Goal: Get advice/opinions

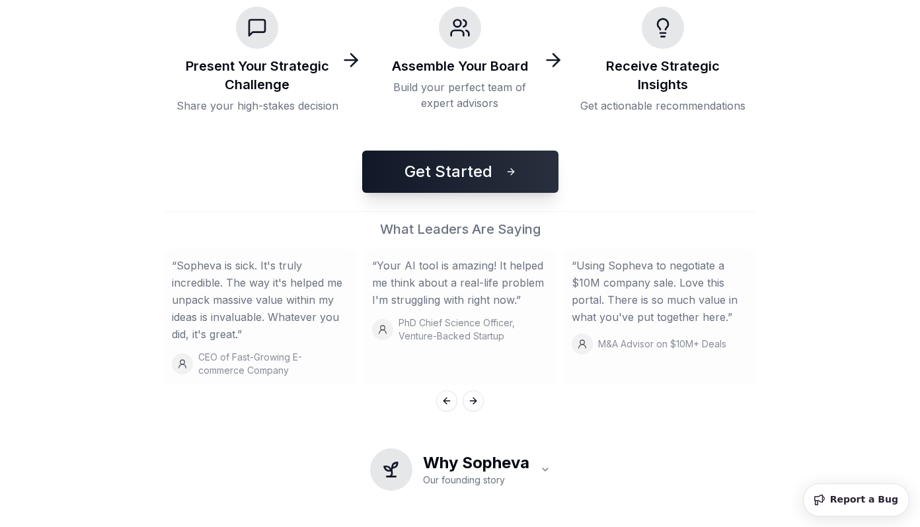
scroll to position [323, 0]
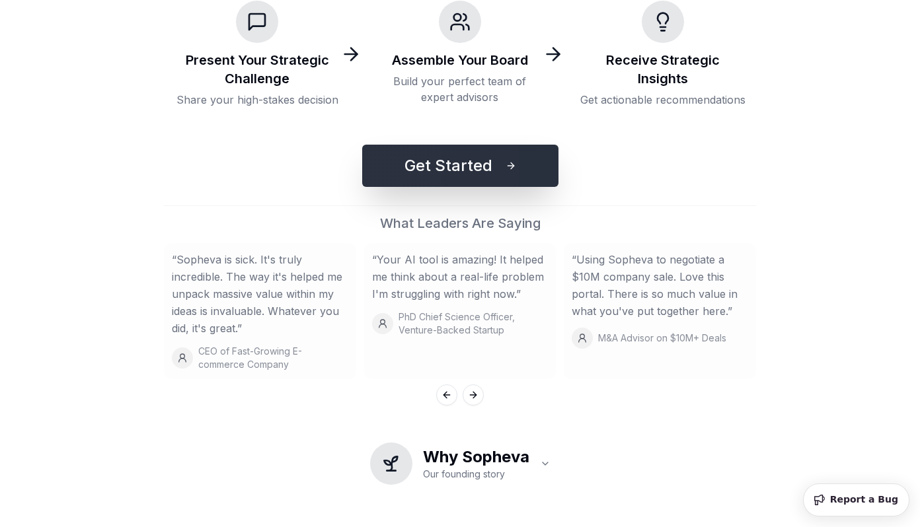
click at [471, 149] on button "Get Started" at bounding box center [460, 166] width 196 height 42
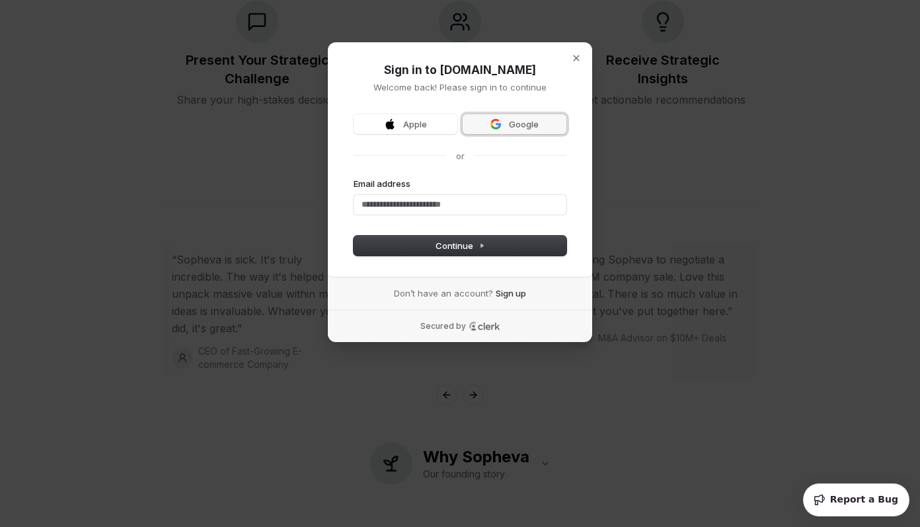
click at [513, 121] on span "Google" at bounding box center [524, 124] width 30 height 12
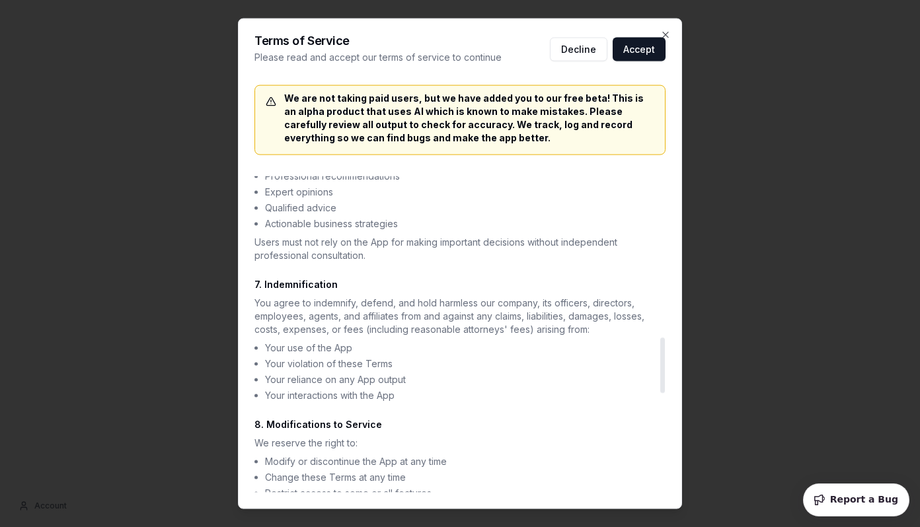
scroll to position [913, 0]
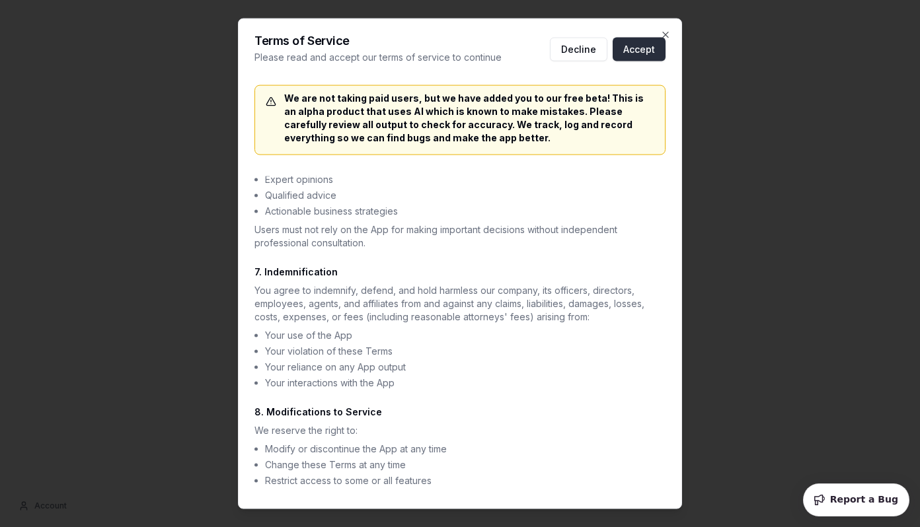
click at [622, 55] on button "Accept" at bounding box center [639, 50] width 53 height 24
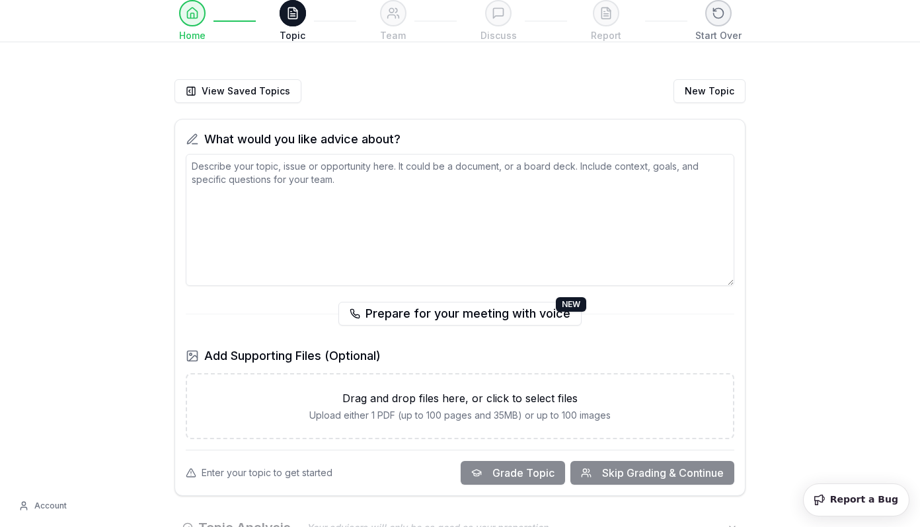
click at [392, 260] on textarea at bounding box center [460, 220] width 548 height 132
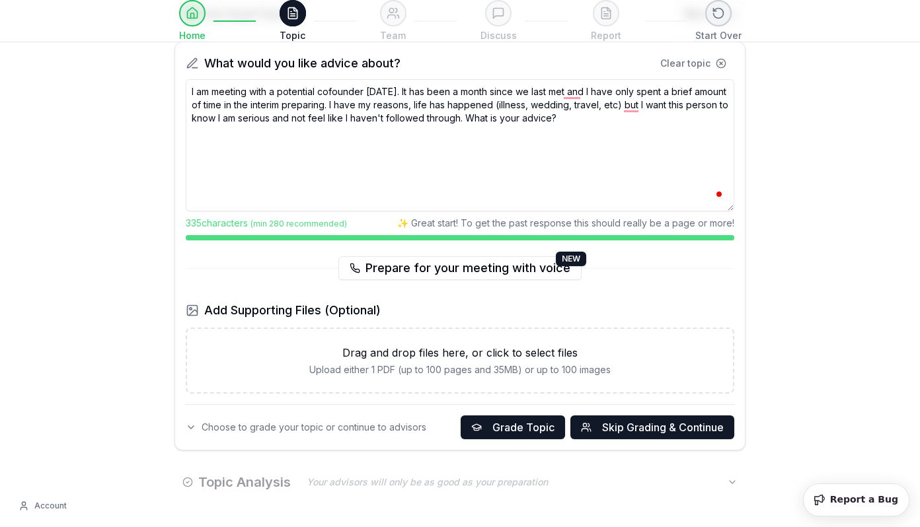
scroll to position [78, 0]
type textarea "I am meeting with a potential cofounder [DATE]. It has been a month since we la…"
click at [543, 424] on span "Grade Topic" at bounding box center [523, 427] width 62 height 16
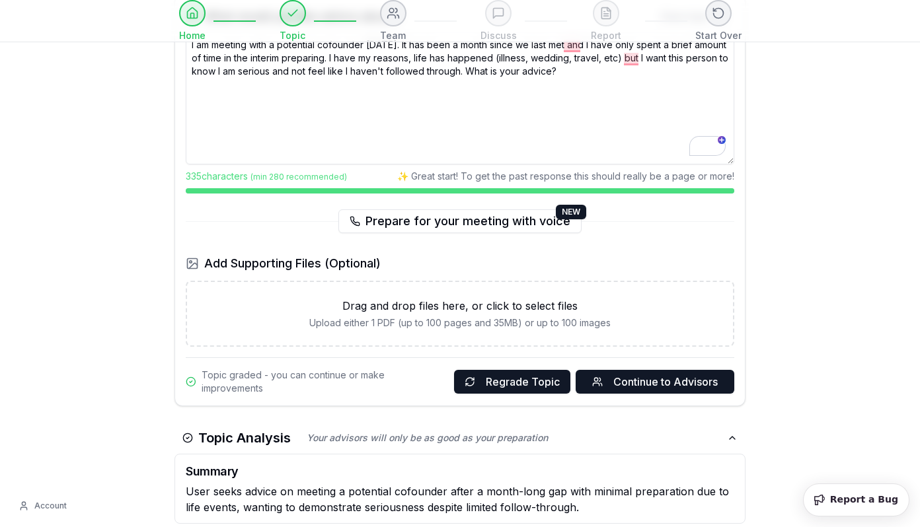
scroll to position [130, 0]
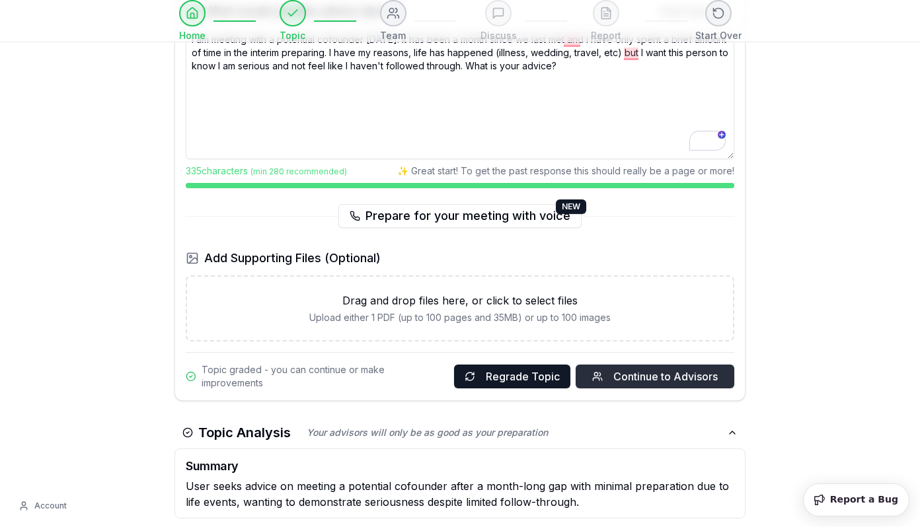
click at [677, 377] on span "Continue to Advisors" at bounding box center [665, 377] width 104 height 16
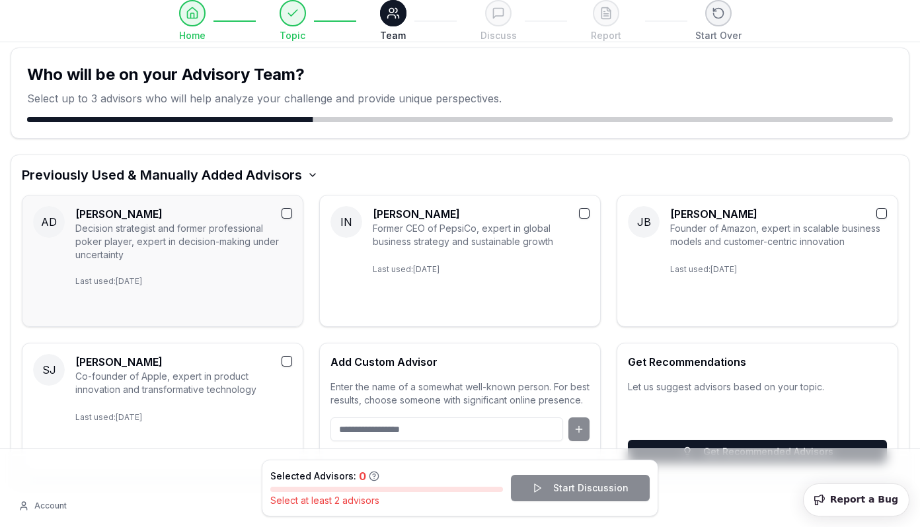
click at [285, 213] on button "button" at bounding box center [286, 213] width 11 height 11
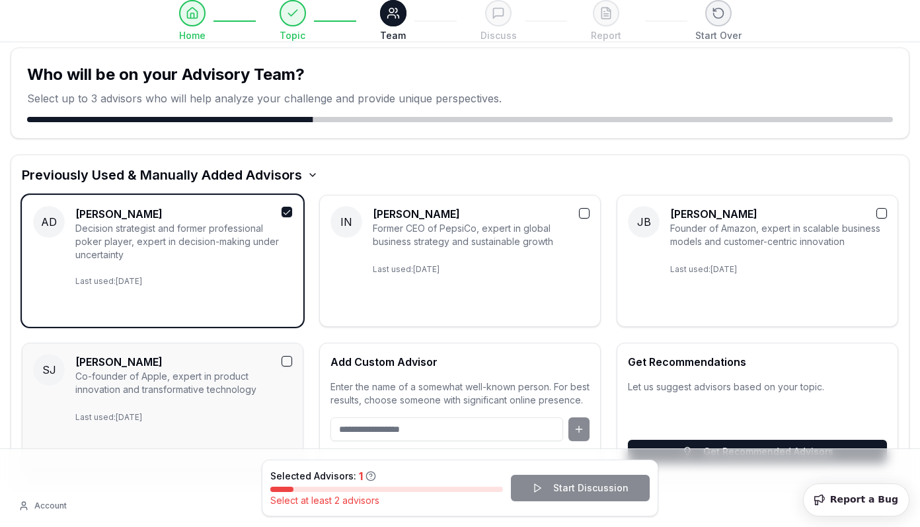
click at [290, 363] on button "button" at bounding box center [286, 361] width 11 height 11
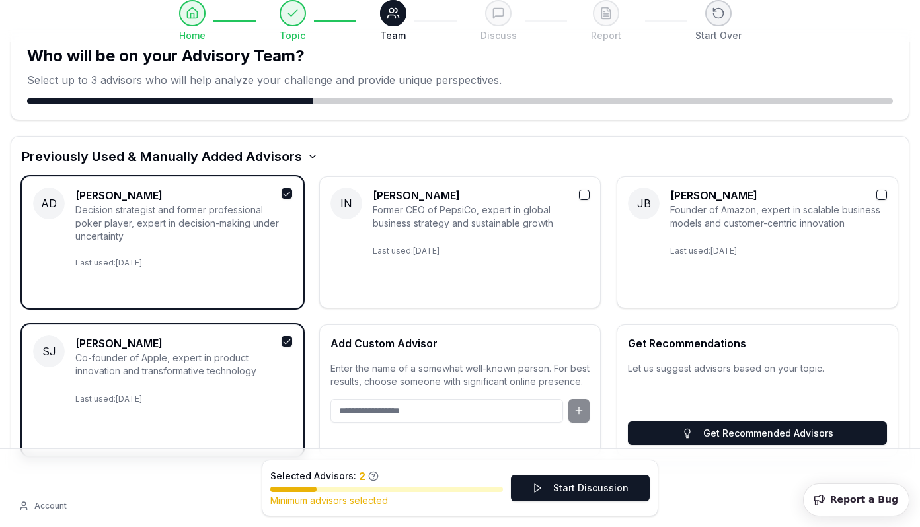
scroll to position [19, 0]
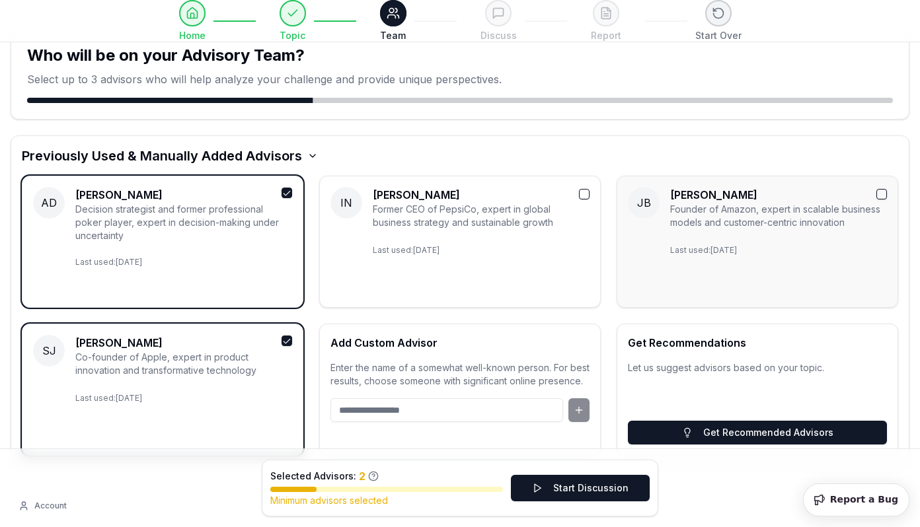
click at [881, 194] on button "button" at bounding box center [881, 194] width 11 height 11
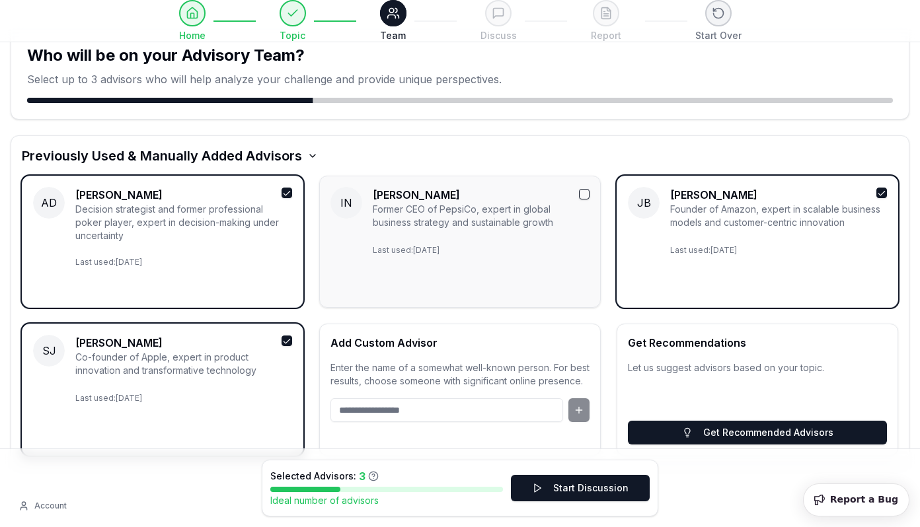
click at [585, 199] on div at bounding box center [584, 195] width 11 height 16
click at [583, 192] on button "button" at bounding box center [584, 194] width 11 height 11
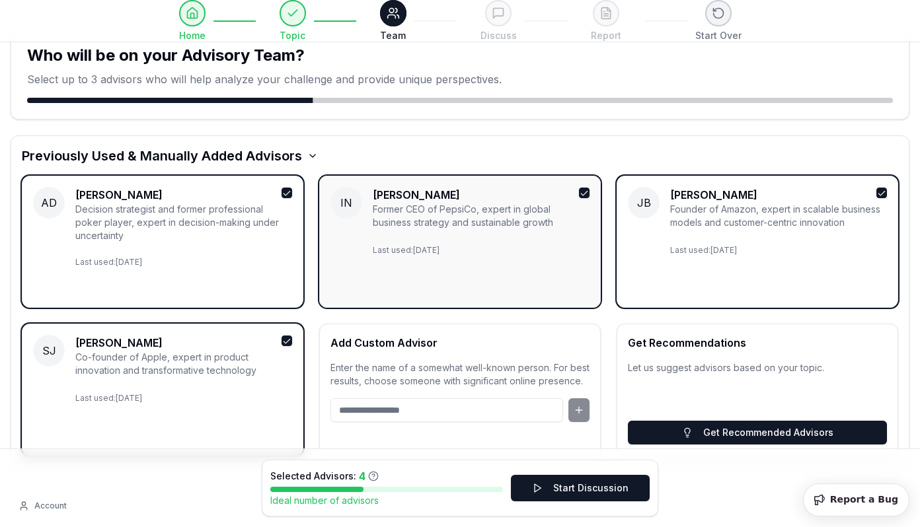
scroll to position [54, 0]
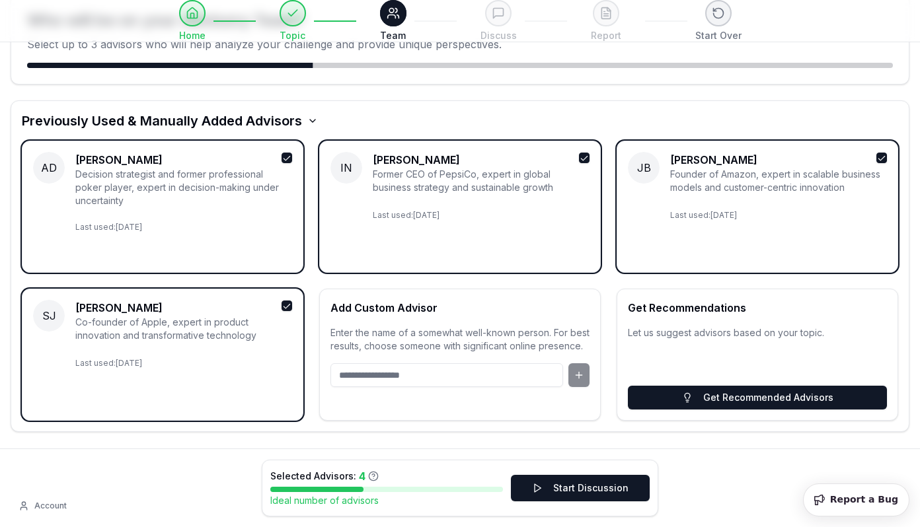
click at [480, 385] on input at bounding box center [446, 375] width 233 height 24
type input "**********"
click at [581, 387] on button at bounding box center [578, 375] width 21 height 24
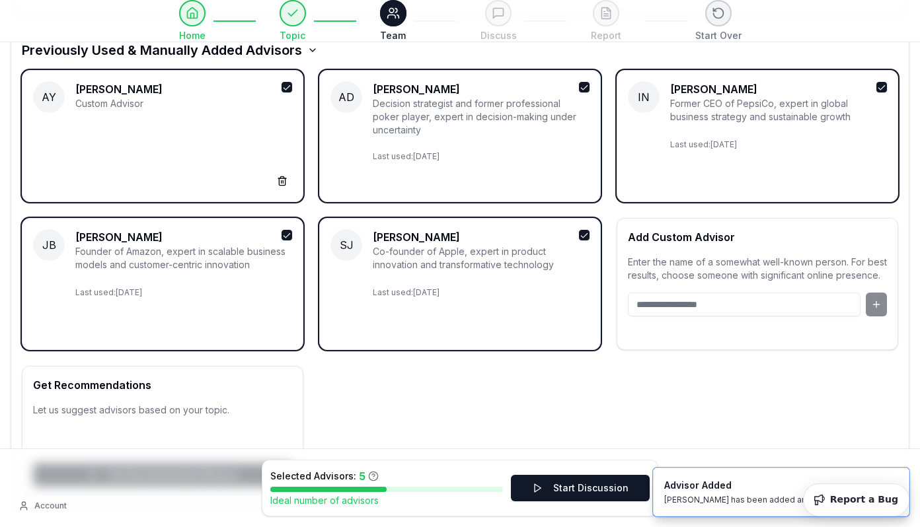
scroll to position [137, 0]
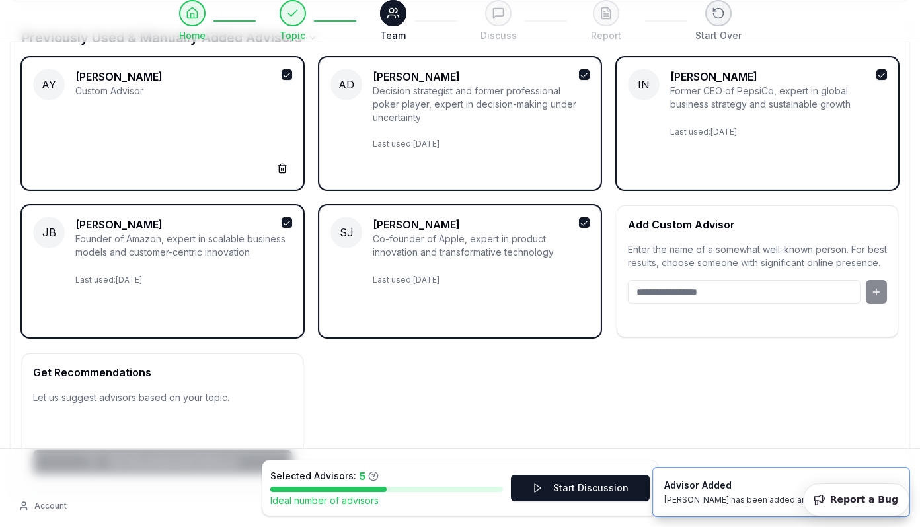
click at [693, 304] on input at bounding box center [744, 292] width 233 height 24
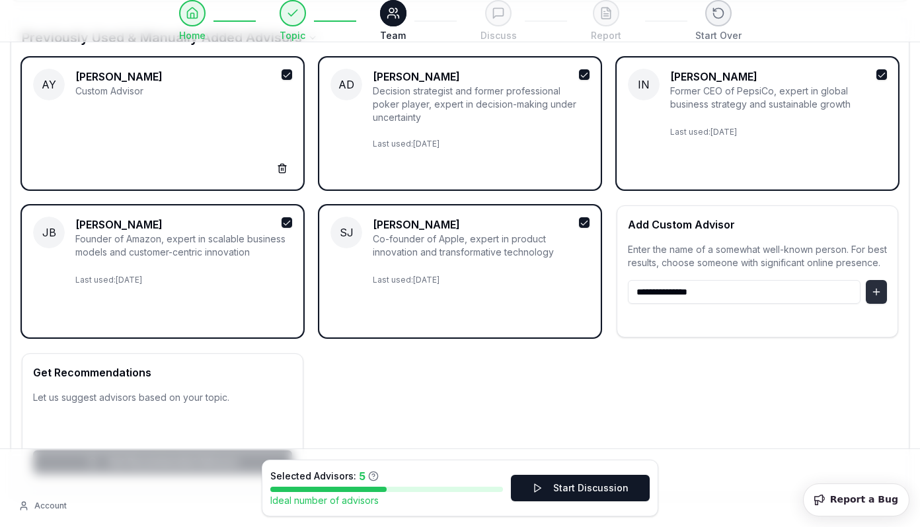
type input "**********"
click at [878, 299] on button at bounding box center [876, 292] width 21 height 24
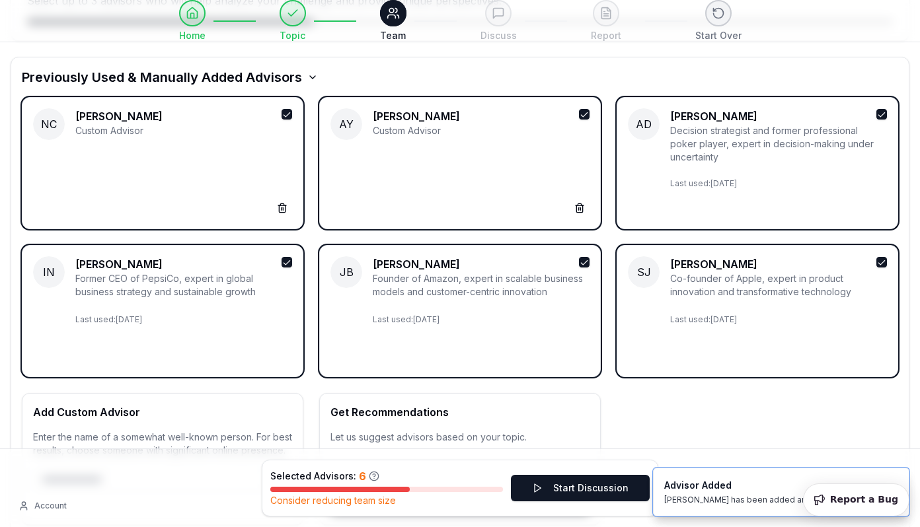
scroll to position [97, 0]
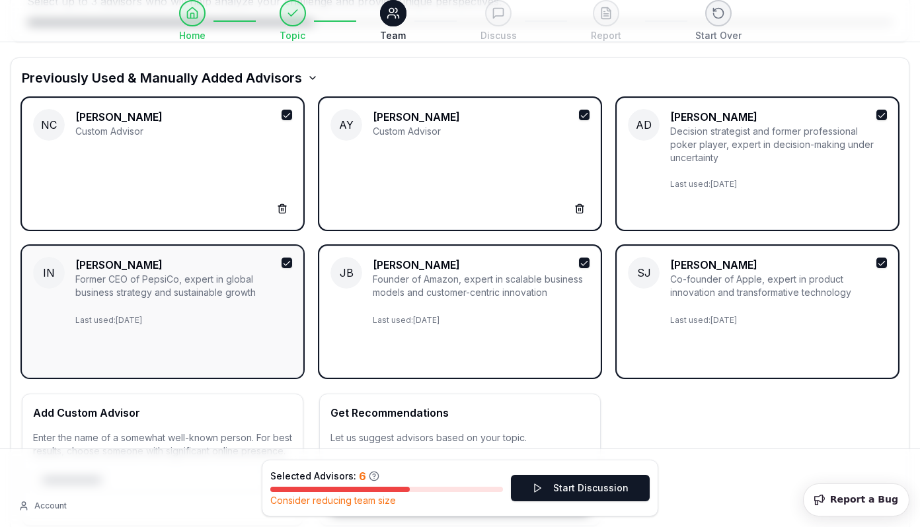
click at [286, 262] on button "button" at bounding box center [286, 263] width 11 height 11
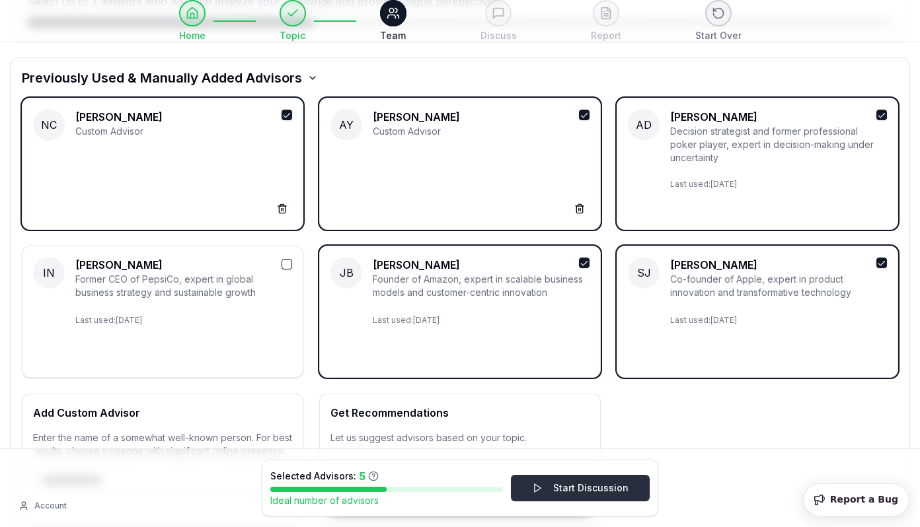
click at [576, 490] on button "Start Discussion" at bounding box center [580, 488] width 139 height 26
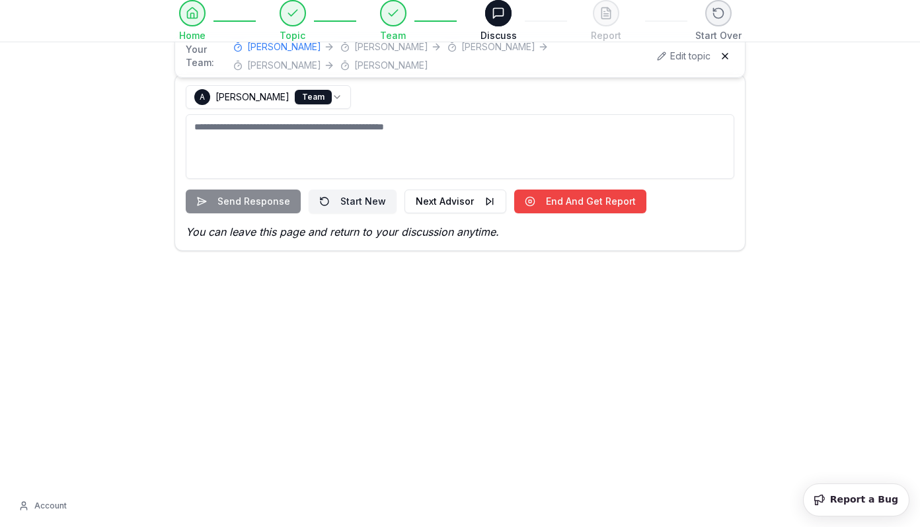
click at [310, 145] on textarea at bounding box center [460, 146] width 548 height 65
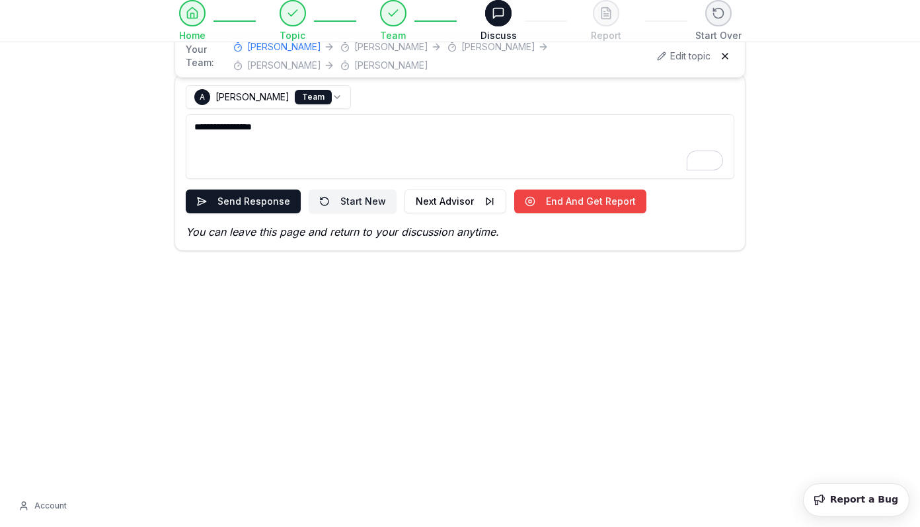
type textarea "**********"
click at [338, 100] on html "**********" at bounding box center [460, 263] width 920 height 527
click at [338, 98] on html "**********" at bounding box center [460, 263] width 920 height 527
click at [266, 195] on button "Send Response" at bounding box center [243, 202] width 115 height 24
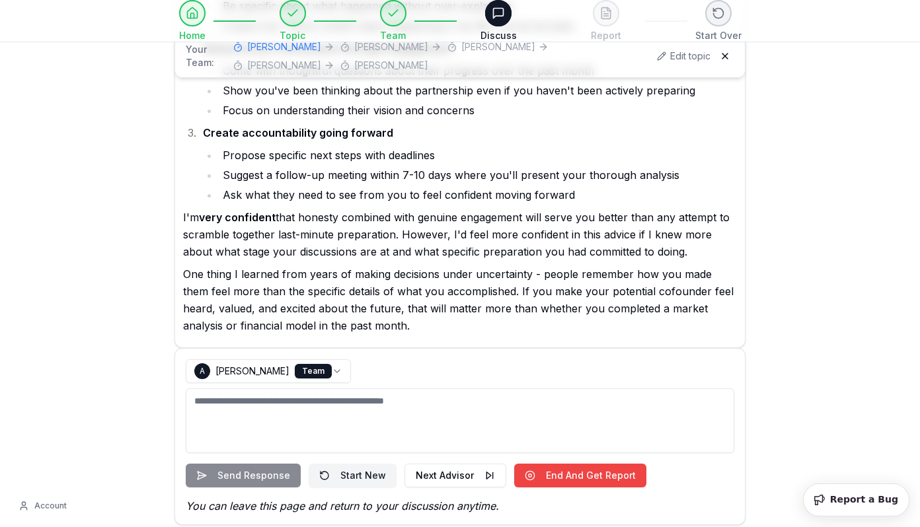
scroll to position [476, 0]
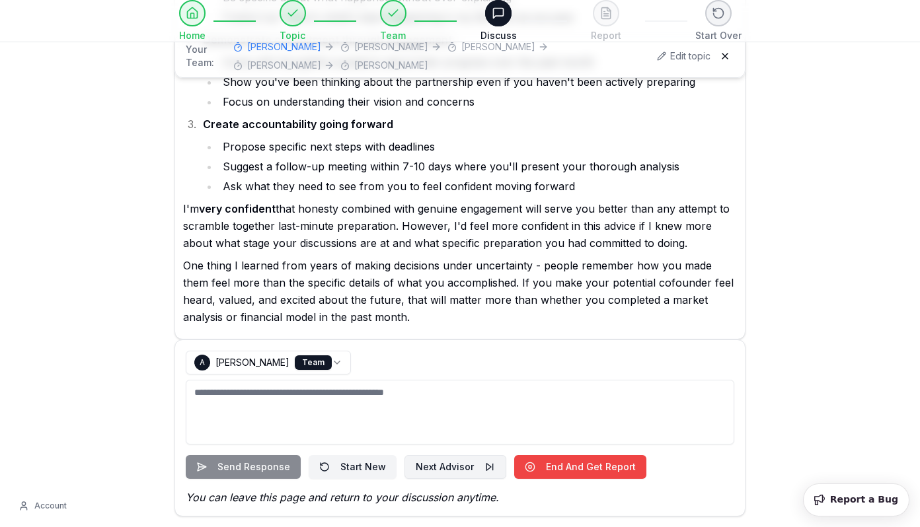
click at [470, 472] on button "Next Advisor" at bounding box center [455, 467] width 102 height 24
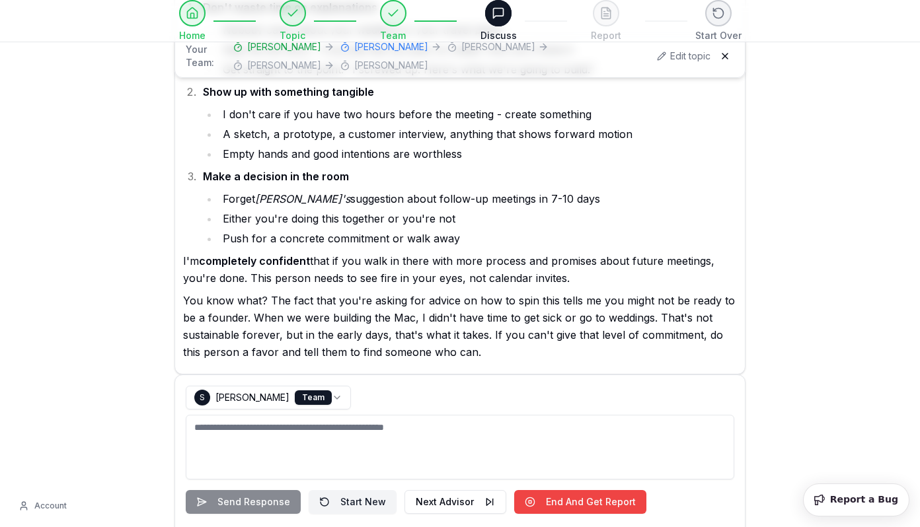
scroll to position [1122, 0]
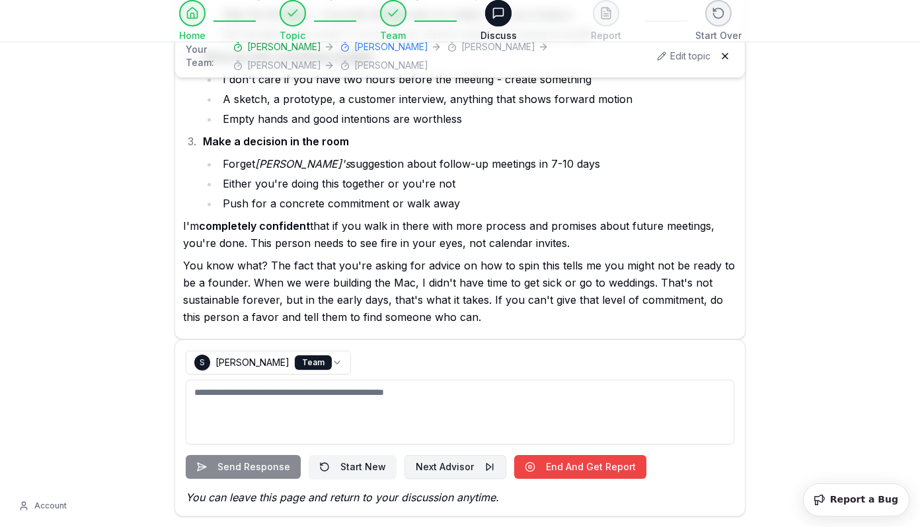
click at [441, 475] on button "Next Advisor" at bounding box center [455, 467] width 102 height 24
select select "**********"
click at [359, 404] on textarea "To enrich screen reader interactions, please activate Accessibility in Grammarl…" at bounding box center [460, 412] width 548 height 65
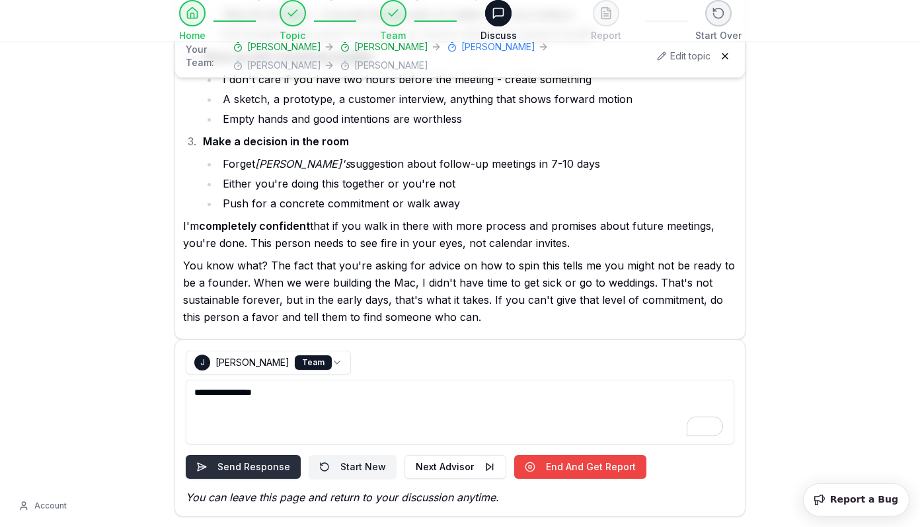
type textarea "**********"
click at [236, 475] on button "Send Response" at bounding box center [243, 467] width 115 height 24
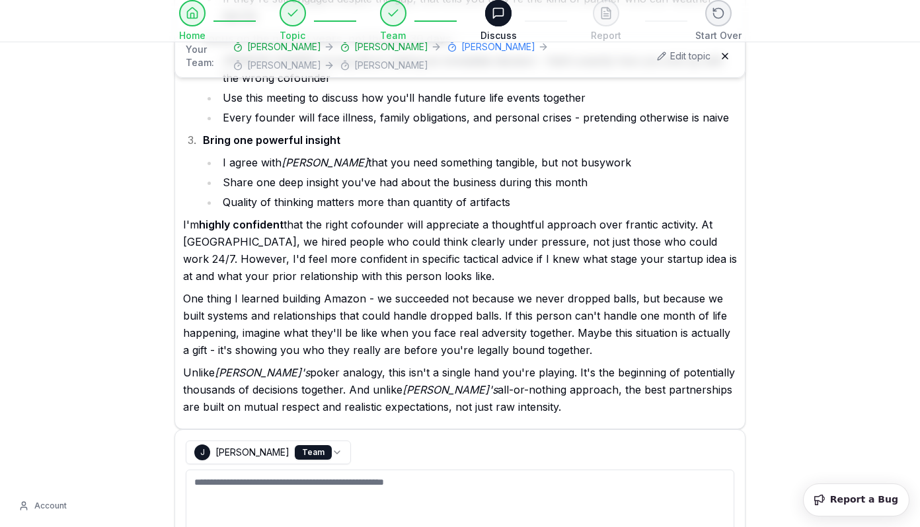
scroll to position [1923, 0]
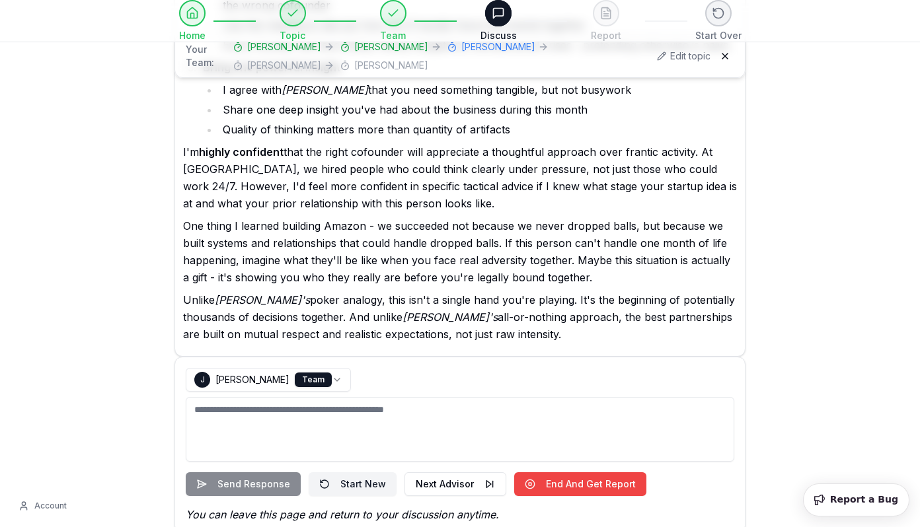
click at [326, 420] on textarea "To enrich screen reader interactions, please activate Accessibility in Grammarl…" at bounding box center [460, 429] width 548 height 65
click at [445, 472] on button "Next Advisor" at bounding box center [455, 484] width 102 height 24
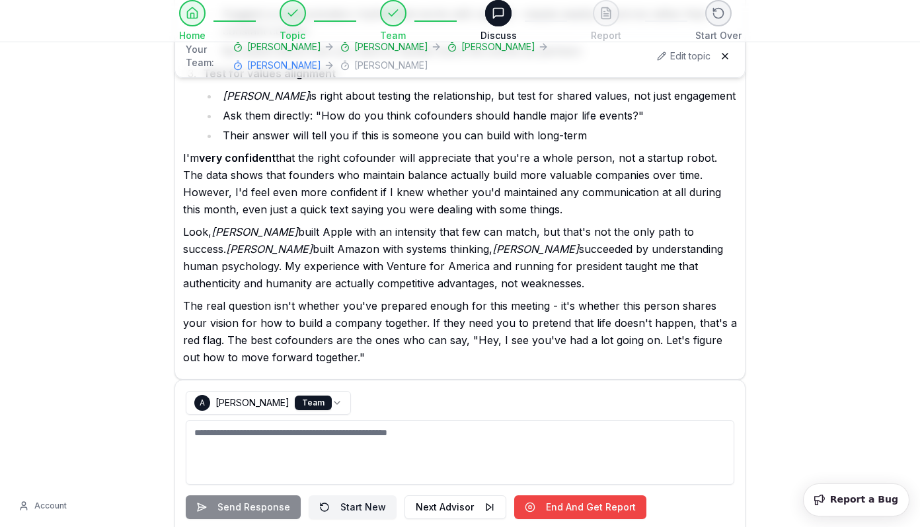
scroll to position [2815, 0]
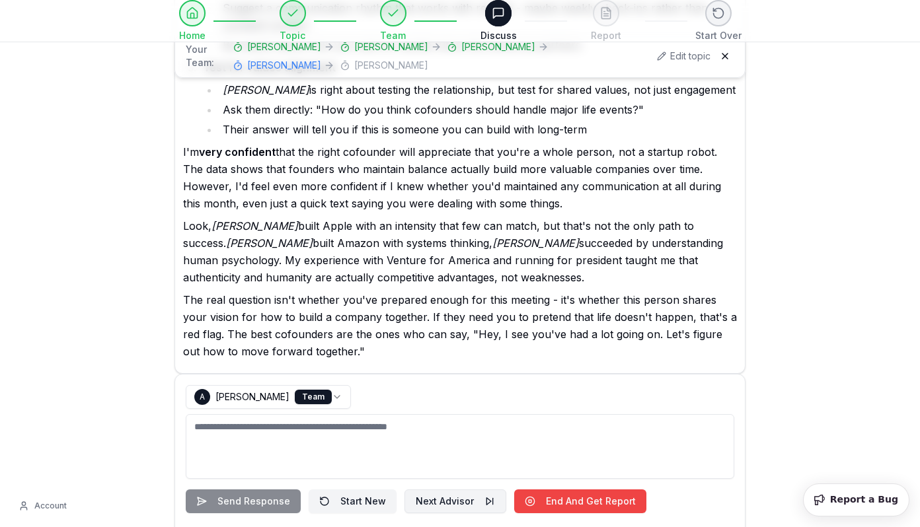
click at [451, 490] on button "Next Advisor" at bounding box center [455, 502] width 102 height 24
select select "**********"
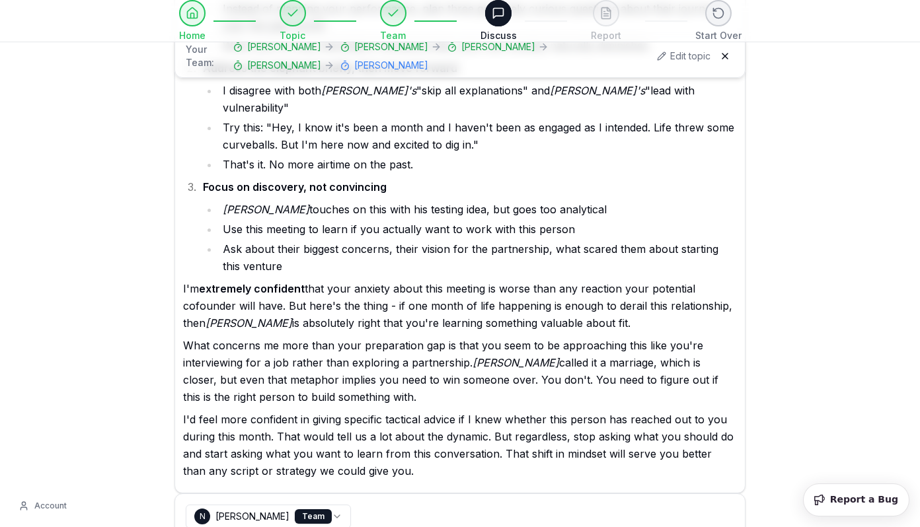
scroll to position [3616, 0]
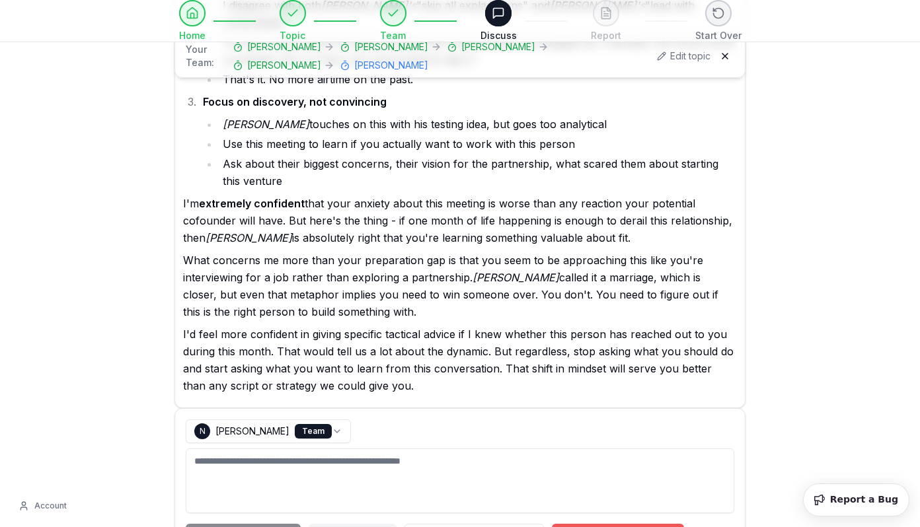
click at [627, 524] on button "End And Get Report" at bounding box center [618, 536] width 132 height 24
